Goal: Task Accomplishment & Management: Manage account settings

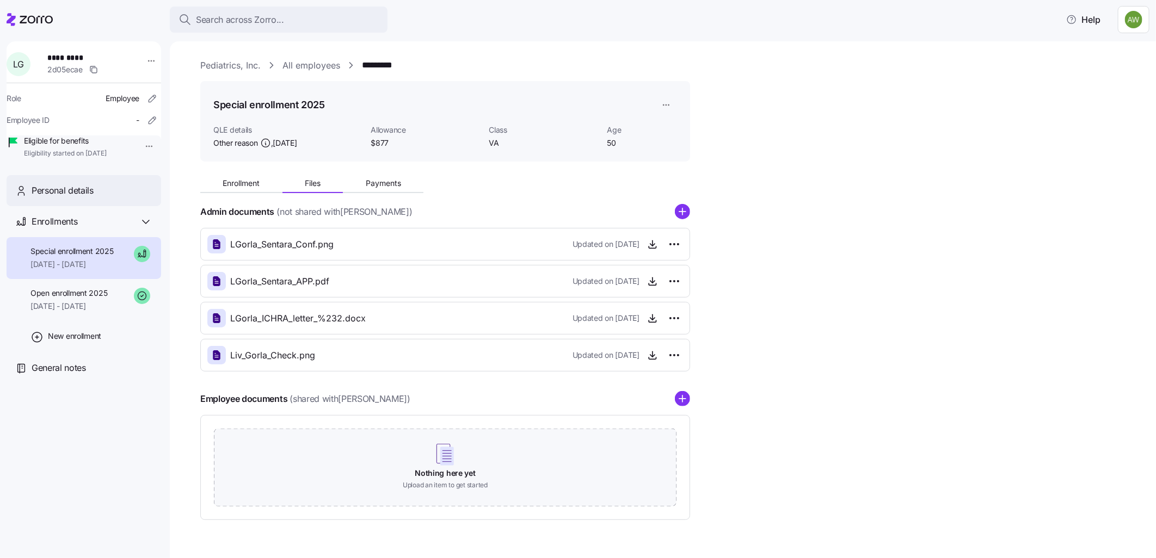
click at [69, 197] on span "Personal details" at bounding box center [63, 191] width 62 height 14
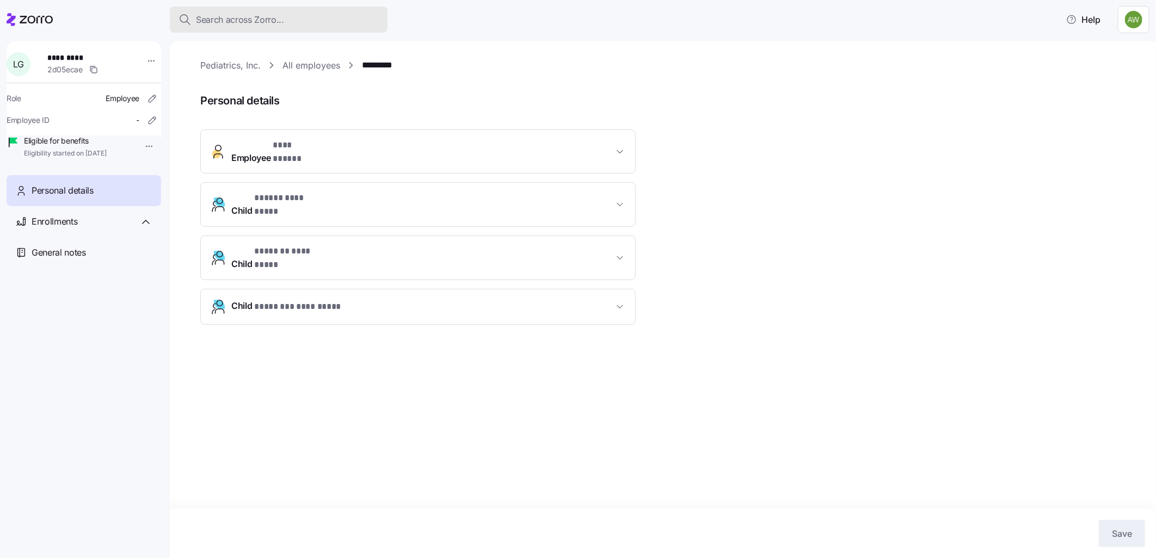
click at [235, 15] on span "Search across Zorro..." at bounding box center [240, 20] width 88 height 14
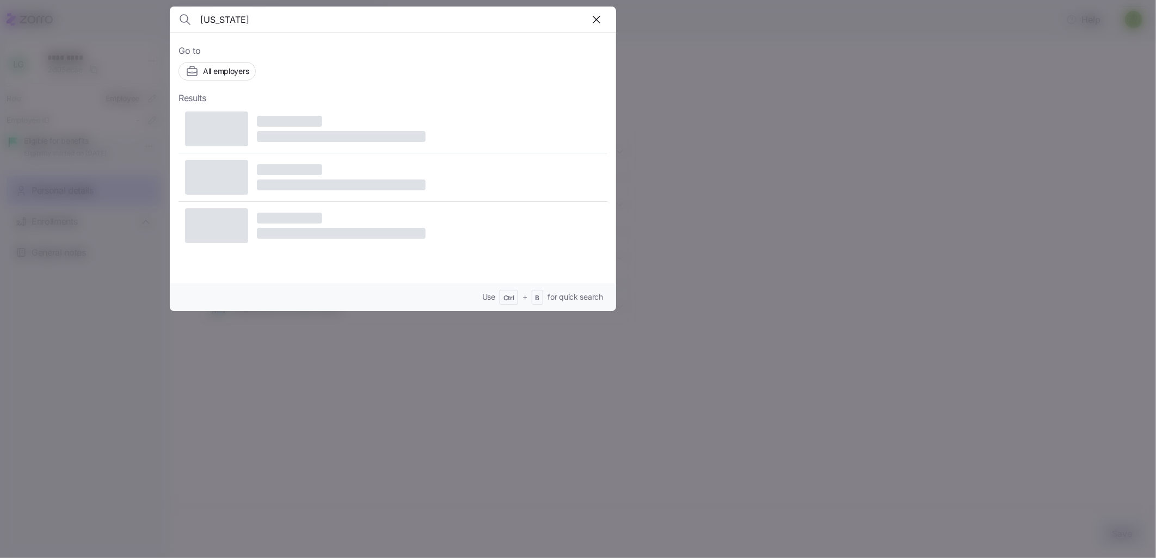
type input "[US_STATE]"
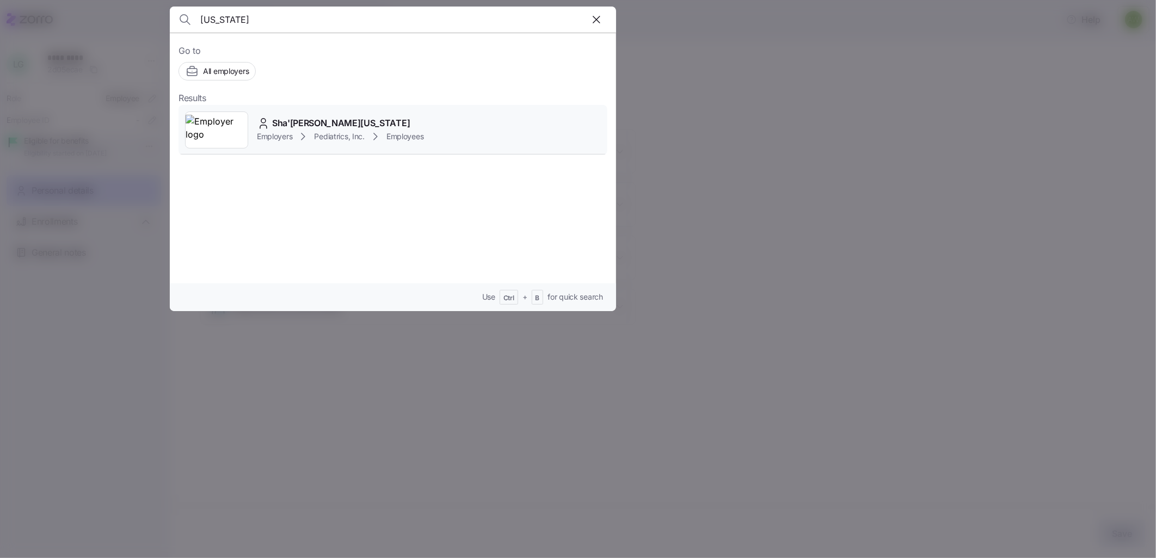
click at [240, 121] on img at bounding box center [217, 130] width 62 height 30
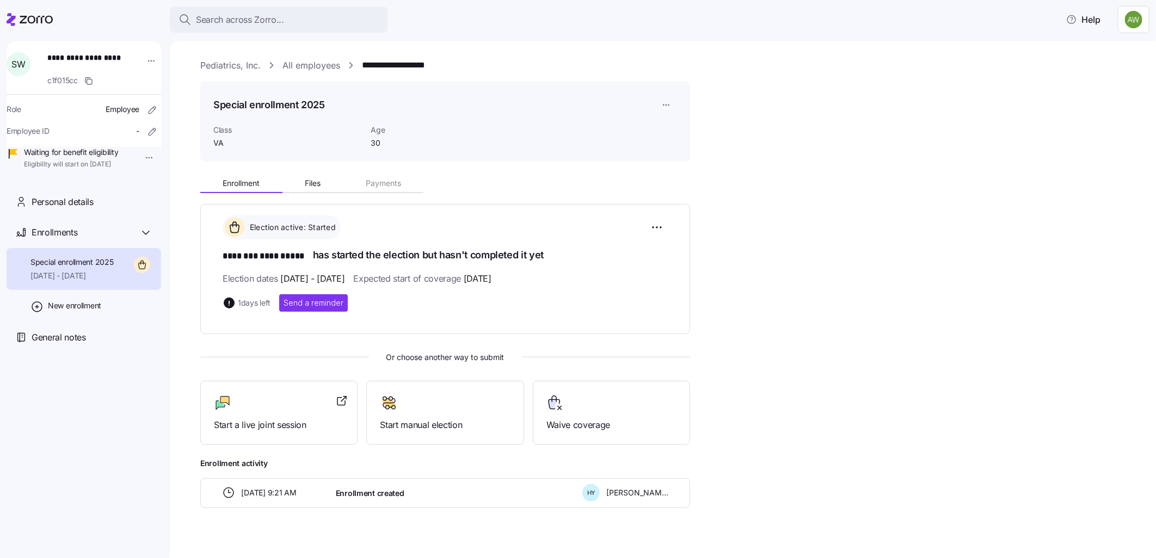
click at [68, 268] on span "Special enrollment 2025" at bounding box center [71, 262] width 83 height 11
click at [94, 158] on span "Waiting for benefit eligibility" at bounding box center [71, 152] width 94 height 11
click at [98, 164] on div "Waiting for benefit eligibility Eligibility will start on [DATE]" at bounding box center [71, 158] width 94 height 22
click at [83, 209] on span "Personal details" at bounding box center [63, 202] width 62 height 14
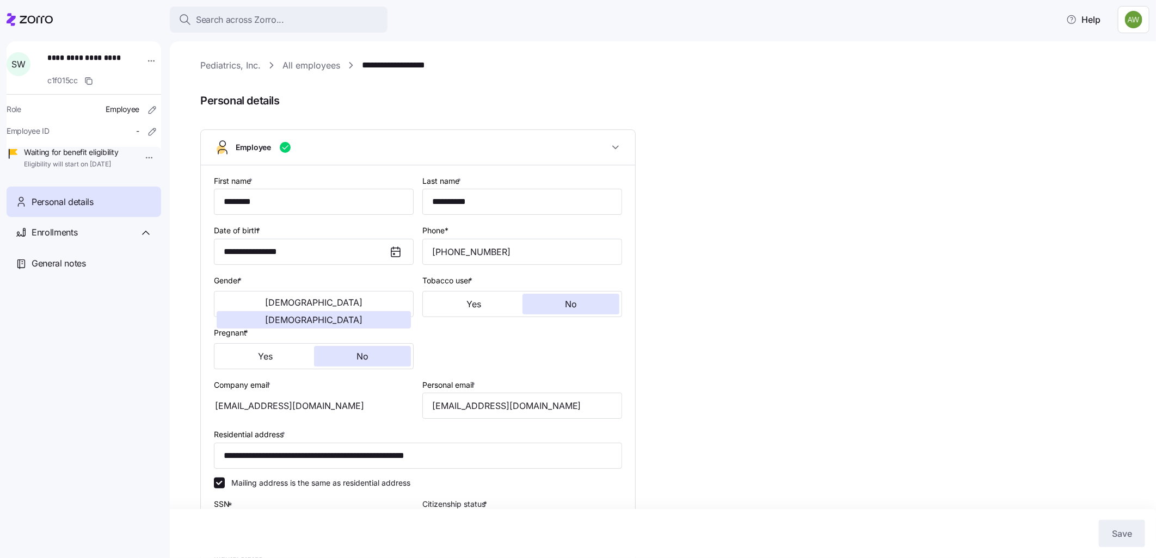
type input "VA"
click at [53, 209] on span "Personal details" at bounding box center [63, 202] width 62 height 14
